Goal: Navigation & Orientation: Find specific page/section

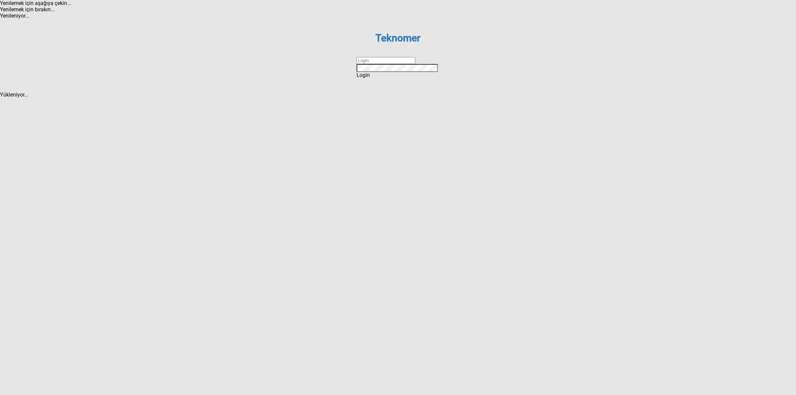
drag, startPoint x: 374, startPoint y: 198, endPoint x: 384, endPoint y: 205, distance: 12.1
click at [374, 64] on input "text" at bounding box center [385, 60] width 59 height 7
type input "DİZEM"
click at [407, 78] on div "Login" at bounding box center [397, 75] width 83 height 6
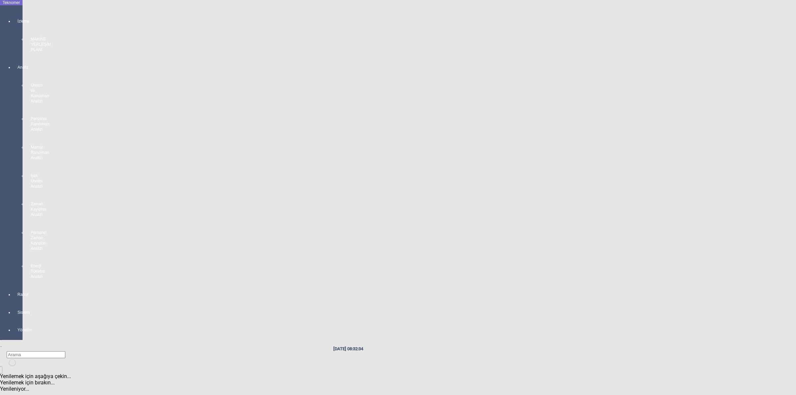
drag, startPoint x: 7, startPoint y: 18, endPoint x: 22, endPoint y: 19, distance: 14.4
click at [13, 18] on div "İzleme MAKİNE YERLEŞİM PLANI" at bounding box center [17, 32] width 9 height 46
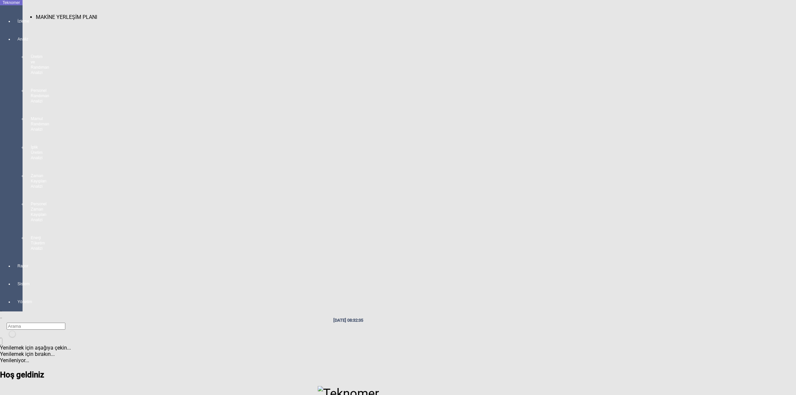
click at [53, 16] on div "MAKİNE YERLEŞİM PLANI" at bounding box center [427, 17] width 783 height 6
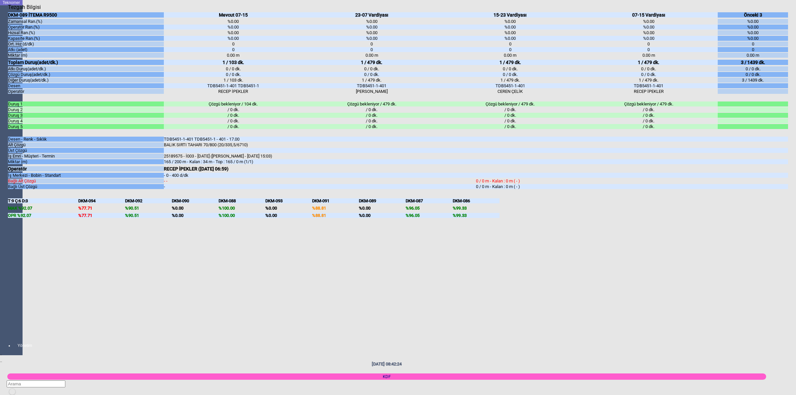
click at [786, 222] on div "DKM-089 İTEMA R9500 Zamansal Ran.(%) Operatör Ran.(%) Hızsal Ran.(%) Kapasite R…" at bounding box center [398, 194] width 780 height 369
click at [795, 227] on body "Teknomer İzleme Analiz Rapor Sistem Stok Yönetimi Hesap Yönetimi Ekipman Yöneti…" at bounding box center [398, 197] width 796 height 395
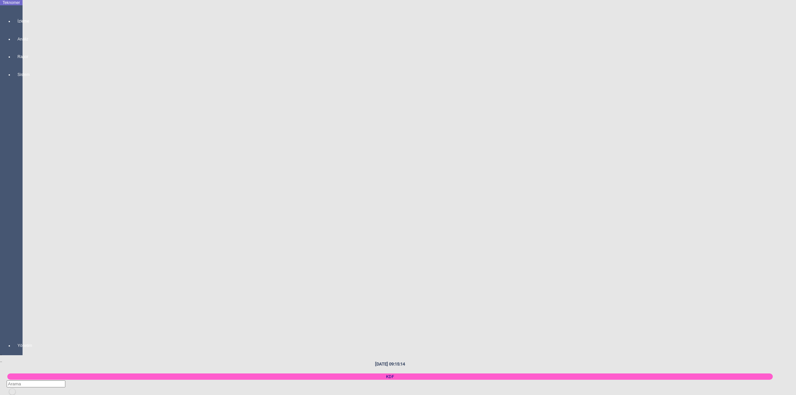
scroll to position [995, 0]
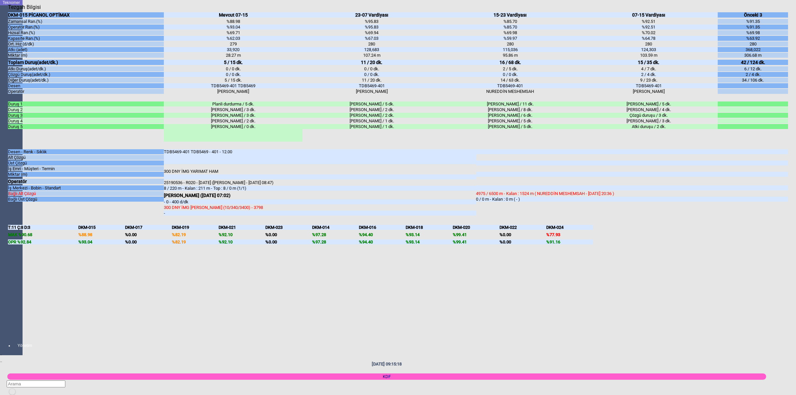
click at [795, 222] on body "Teknomer İzleme Analiz Rapor Sistem Stok Yönetimi Hesap Yönetimi Ekipman Yöneti…" at bounding box center [398, 197] width 796 height 395
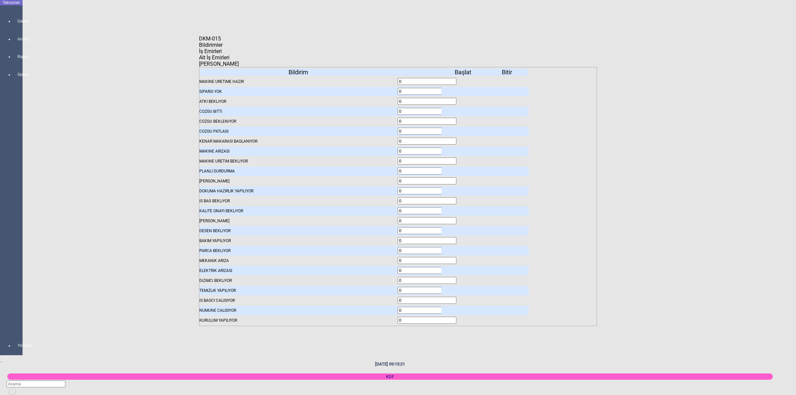
click at [271, 48] on div "Bildirimler İş Emirleri Alt İş Emirleri [PERSON_NAME] Bildirim MAKiNE URETiME H…" at bounding box center [398, 195] width 398 height 306
click at [222, 54] on span "İş Emirleri" at bounding box center [210, 51] width 23 height 6
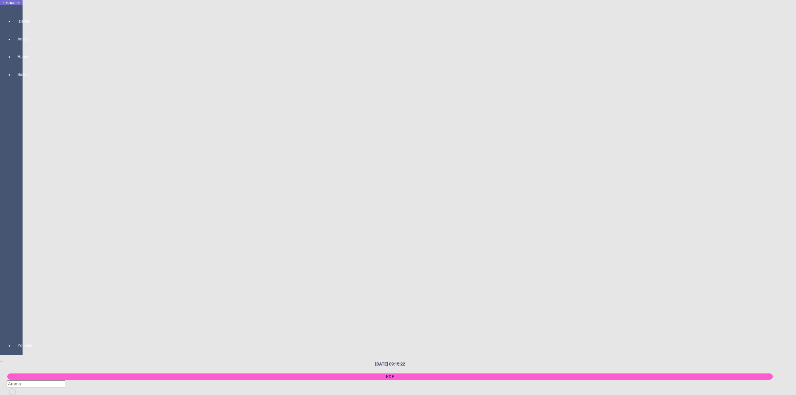
click at [668, 138] on body "Teknomer İzleme Analiz Rapor Sistem Stok Yönetimi Hesap Yönetimi Ekipman Yöneti…" at bounding box center [398, 197] width 796 height 395
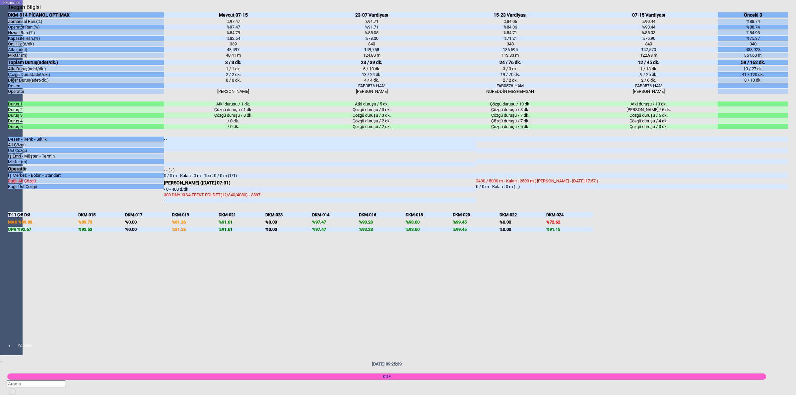
click at [795, 240] on body "Teknomer İzleme Analiz Rapor Sistem Stok Yönetimi Hesap Yönetimi Ekipman Yöneti…" at bounding box center [398, 197] width 796 height 395
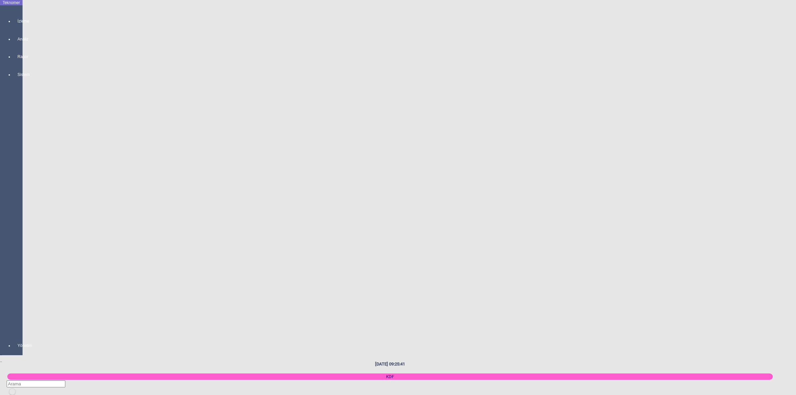
click at [733, 148] on body "Teknomer İzleme Analiz Rapor Sistem Stok Yönetimi Hesap Yönetimi Ekipman Yöneti…" at bounding box center [398, 197] width 796 height 395
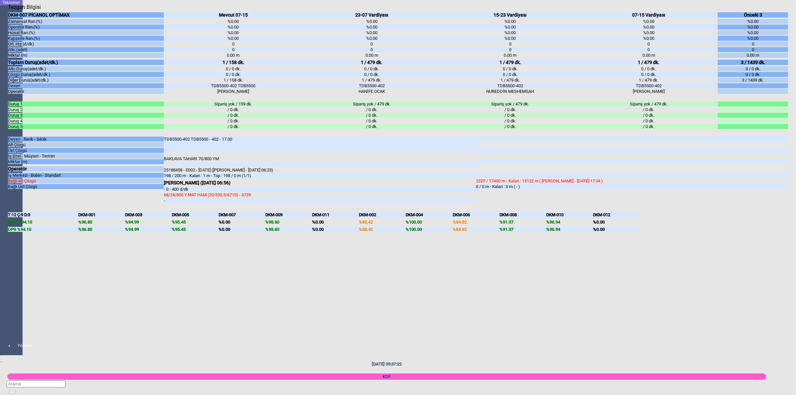
click at [795, 303] on body "Teknomer İzleme Analiz Rapor Sistem Stok Yönetimi Hesap Yönetimi Ekipman Yöneti…" at bounding box center [398, 197] width 796 height 395
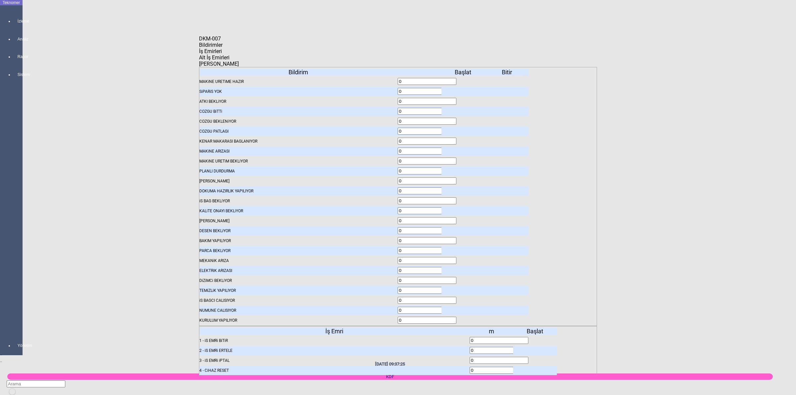
click at [536, 338] on icon at bounding box center [536, 340] width 0 height 5
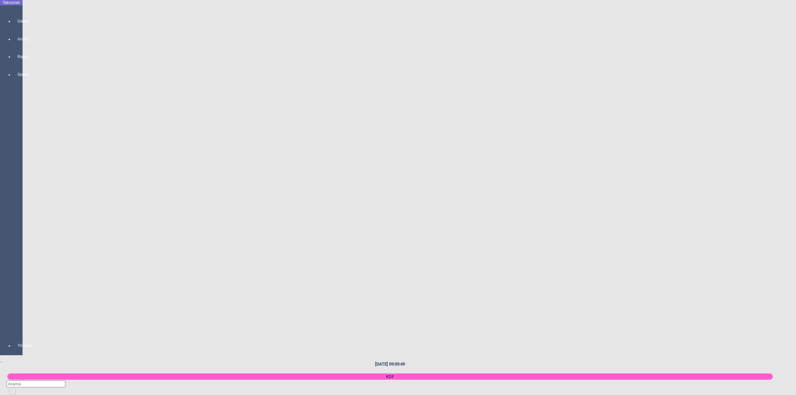
scroll to position [580, 0]
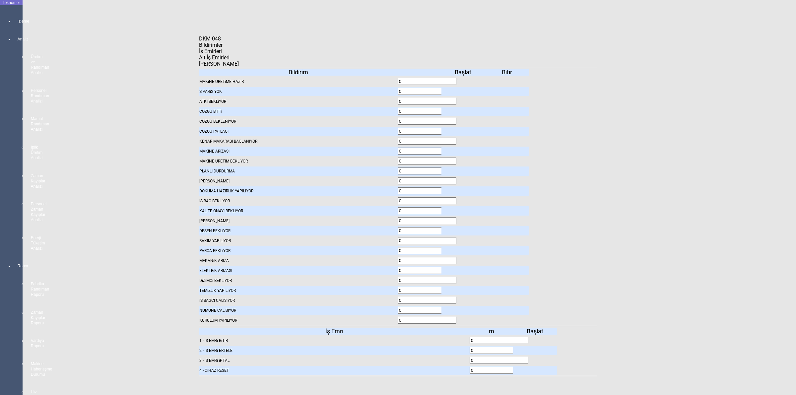
click at [223, 48] on span "Bildirimler" at bounding box center [211, 45] width 24 height 6
click at [464, 89] on icon at bounding box center [464, 91] width 0 height 5
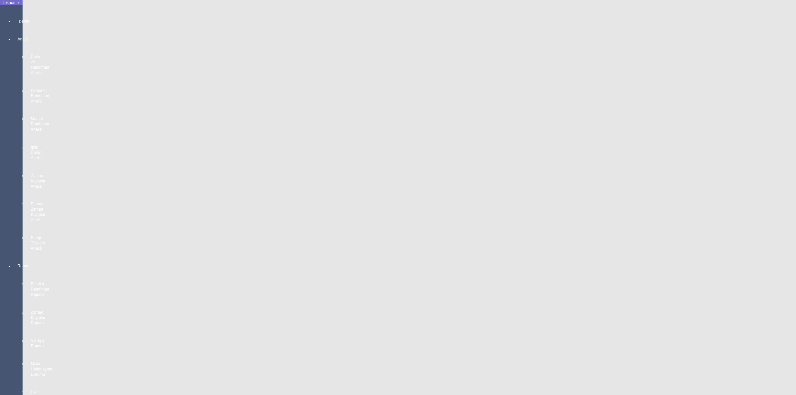
scroll to position [0, 0]
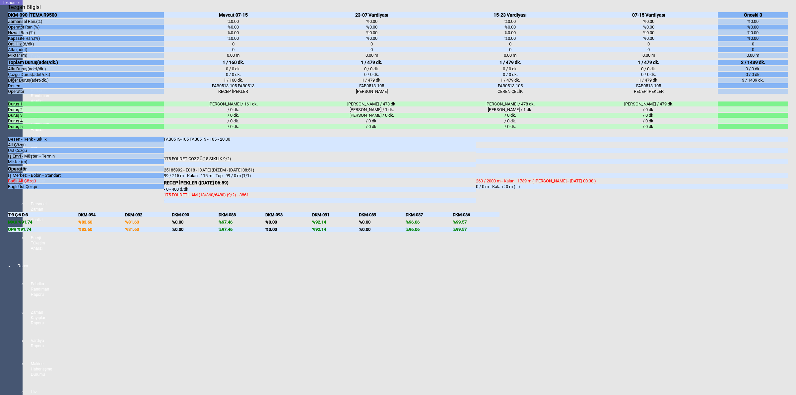
click at [795, 165] on body "Teknomer İzleme Analiz Üretim ve Randıman Analizi Personel Randıman Analizi Mam…" at bounding box center [398, 197] width 796 height 395
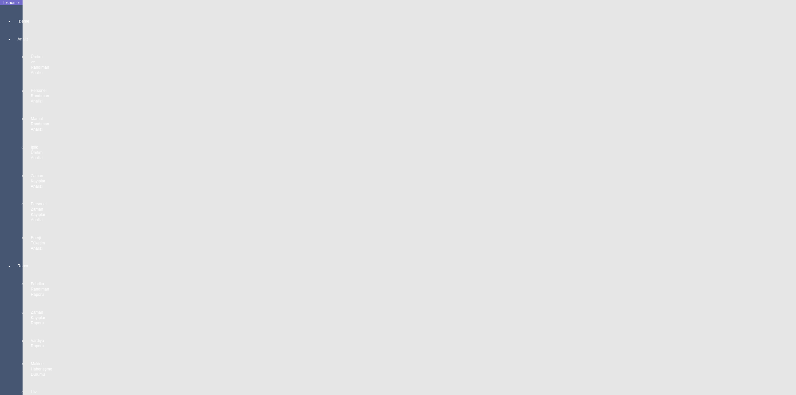
scroll to position [1202, 0]
